Goal: Task Accomplishment & Management: Manage account settings

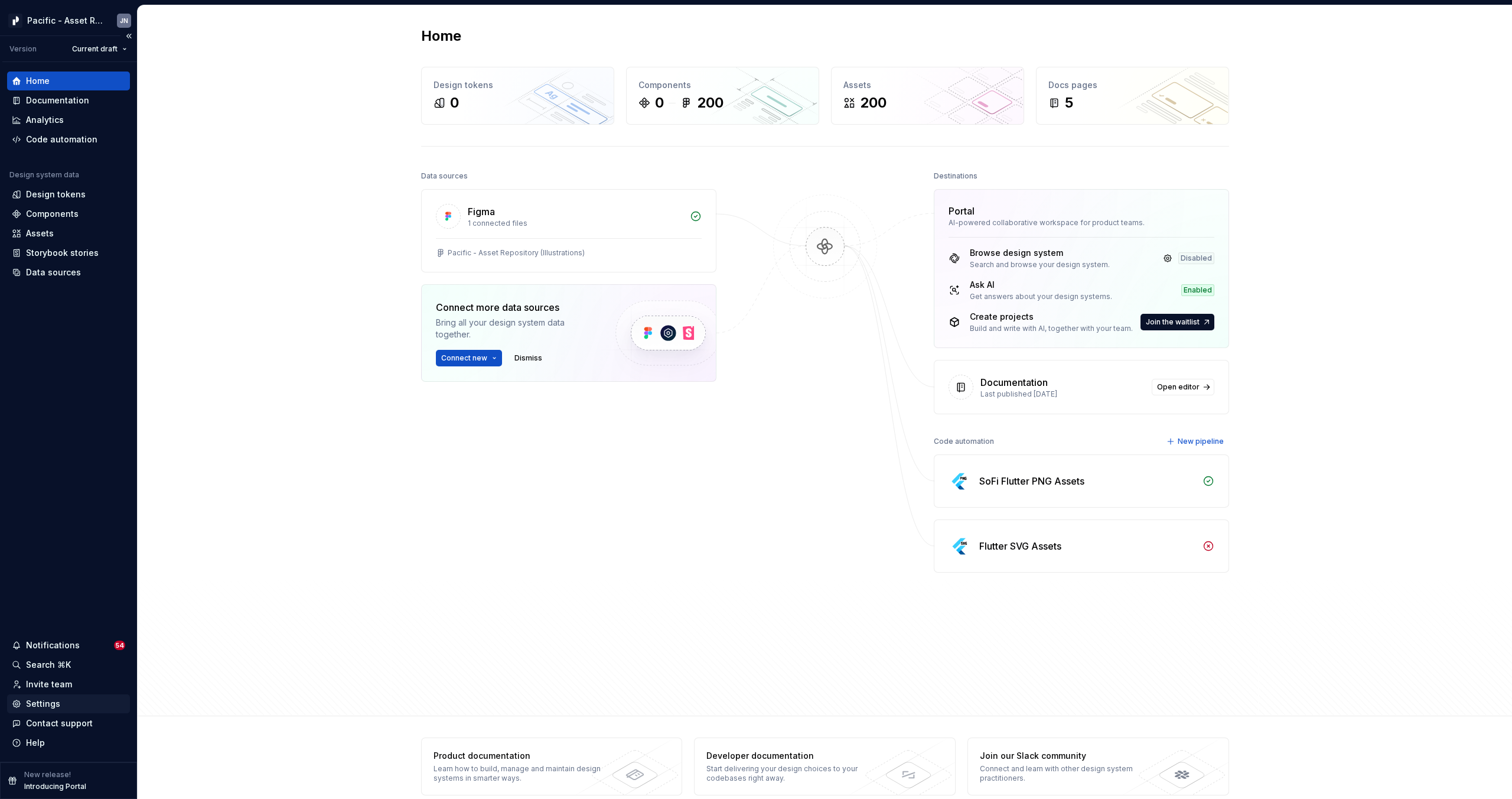
click at [48, 703] on div "Settings" at bounding box center [43, 703] width 35 height 12
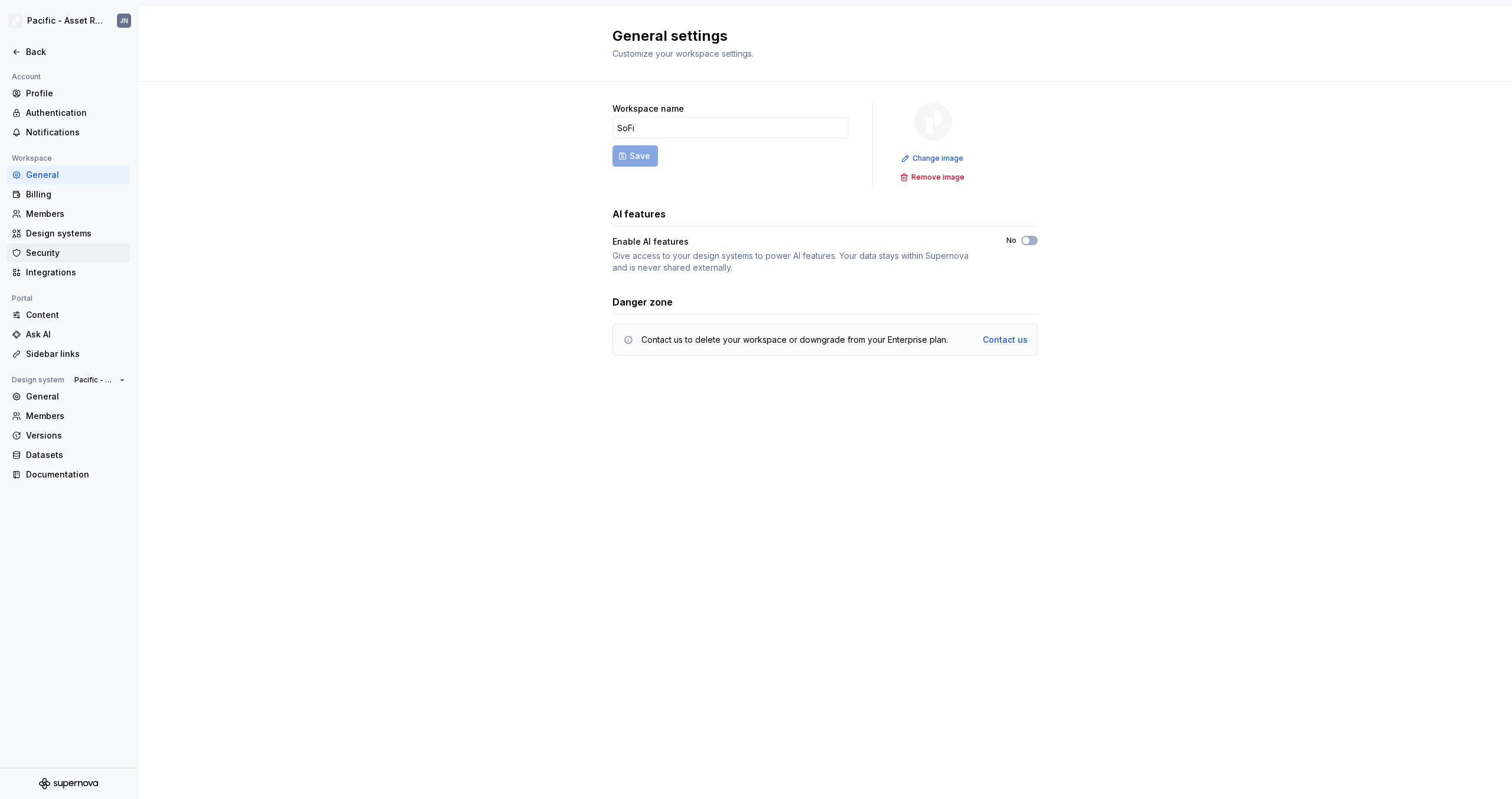
click at [63, 254] on div "Security" at bounding box center [76, 253] width 100 height 12
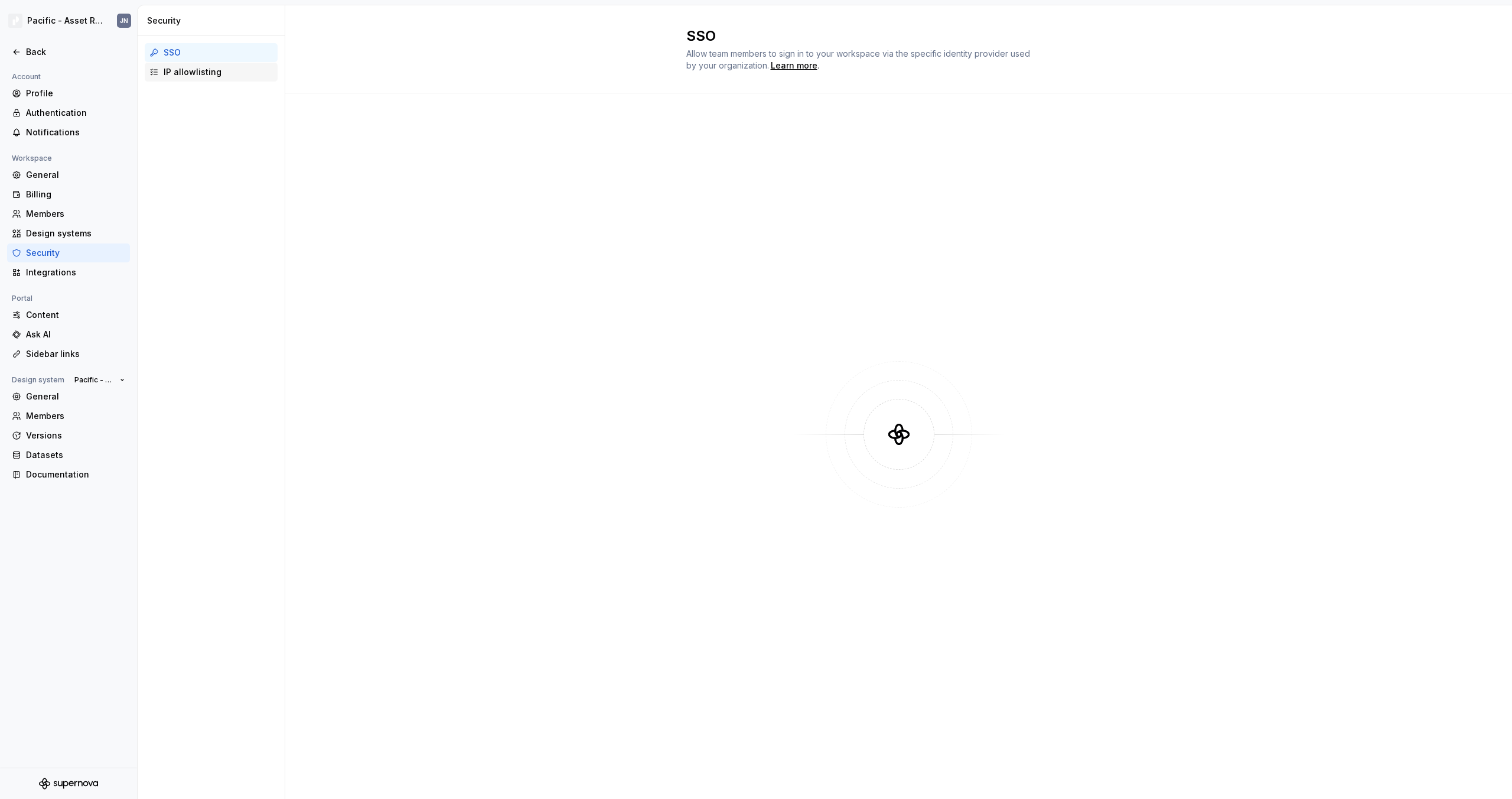
click at [203, 75] on div "IP allowlisting" at bounding box center [218, 71] width 109 height 12
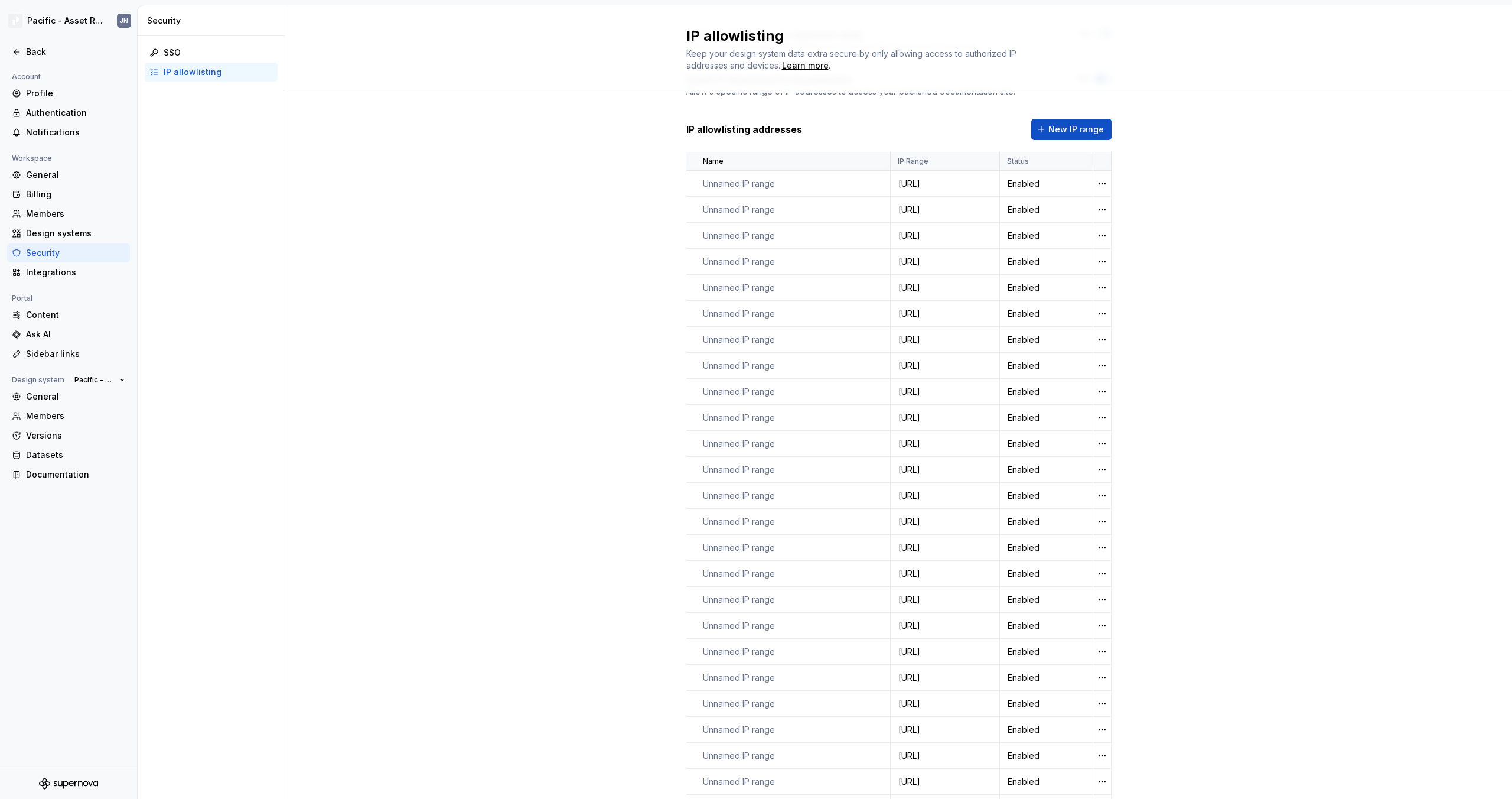
scroll to position [201, 0]
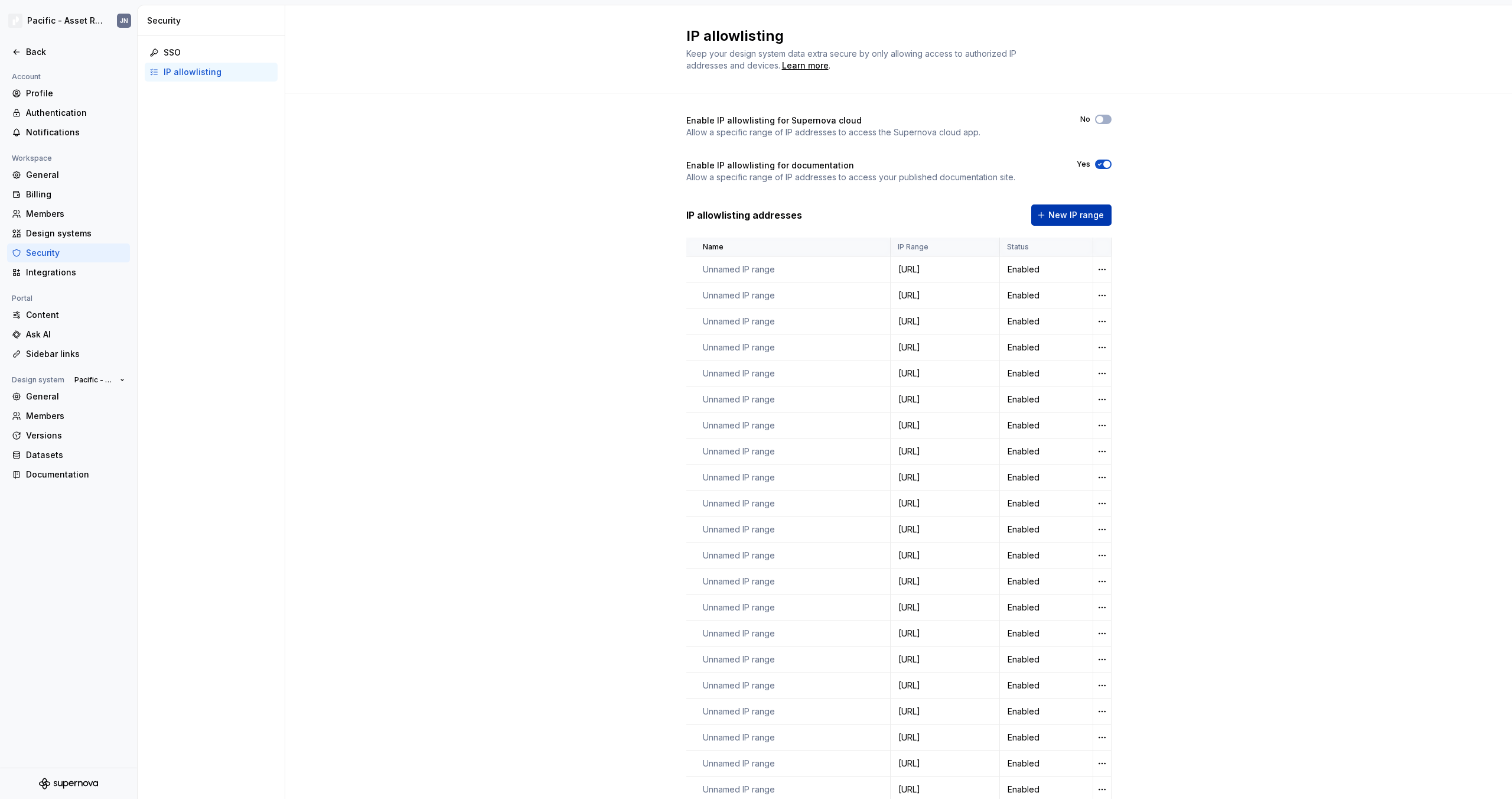
click at [1058, 214] on span "New IP range" at bounding box center [1076, 214] width 55 height 12
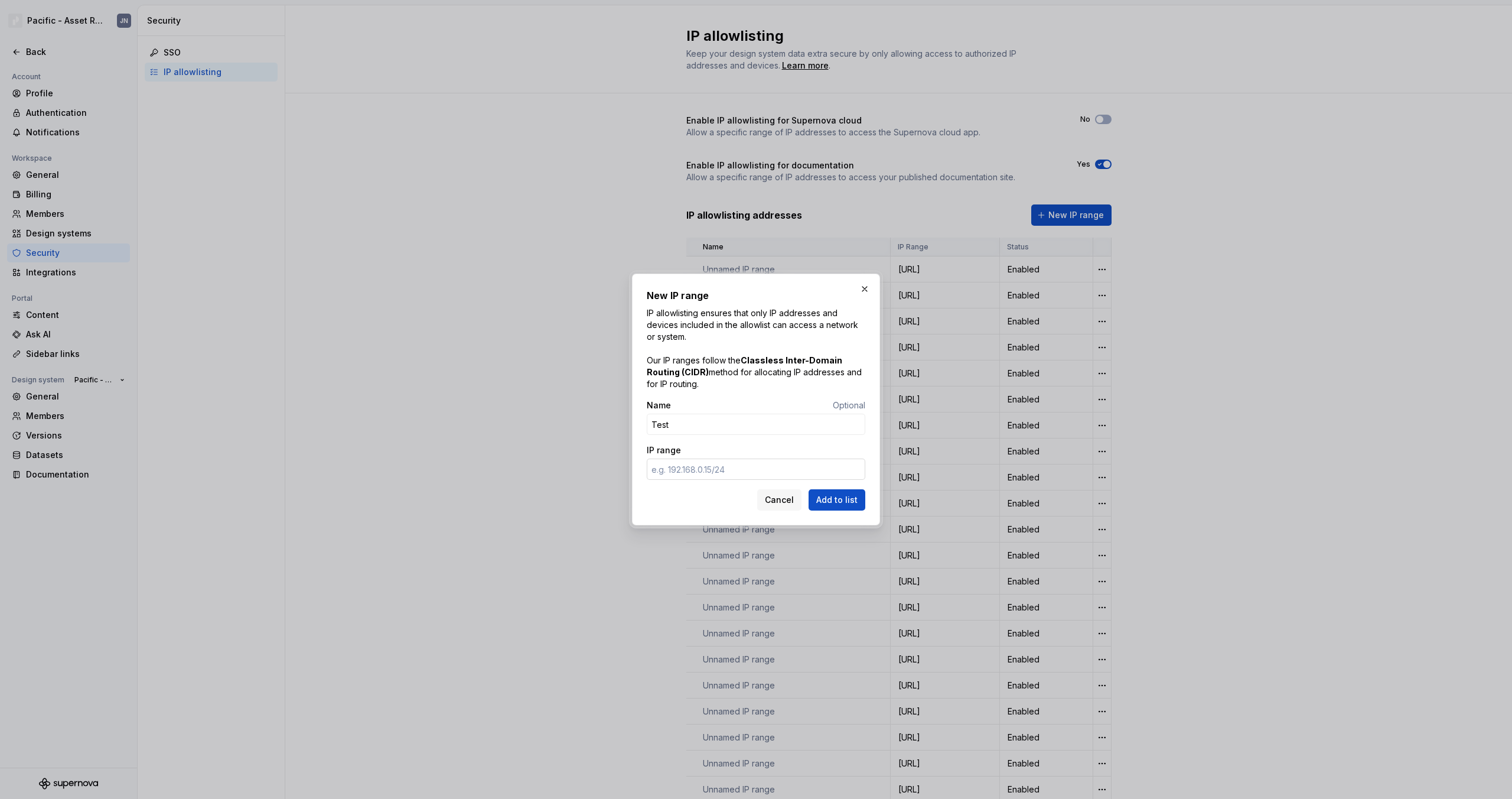
type input "Test"
click at [687, 464] on input "IP range" at bounding box center [756, 469] width 219 height 21
type input "[URL]"
click at [837, 500] on span "Add to list" at bounding box center [837, 499] width 41 height 12
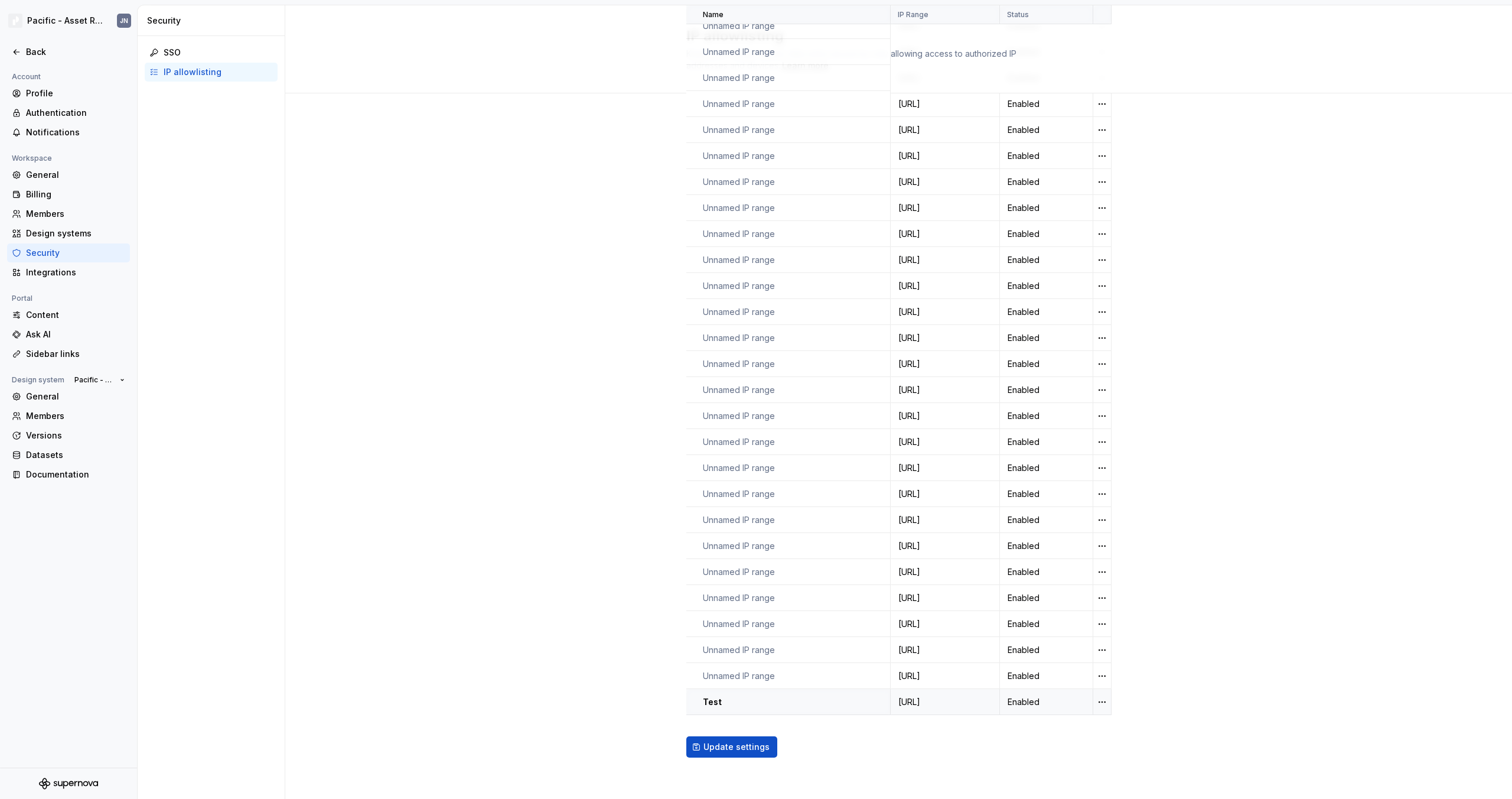
scroll to position [559, 0]
click at [1098, 698] on html "Pacific - Asset Repository (Illustrations) JN Back Account Profile Authenticati…" at bounding box center [756, 400] width 1512 height 799
click at [1112, 766] on div "Delete IP range" at bounding box center [1149, 764] width 76 height 12
